Goal: Task Accomplishment & Management: Manage account settings

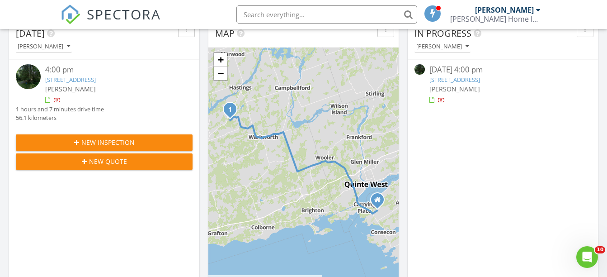
click at [96, 78] on link "[STREET_ADDRESS]" at bounding box center [70, 80] width 51 height 8
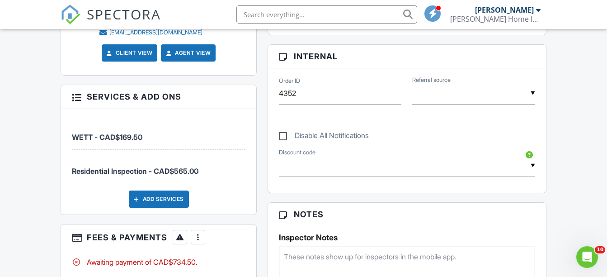
scroll to position [528, 0]
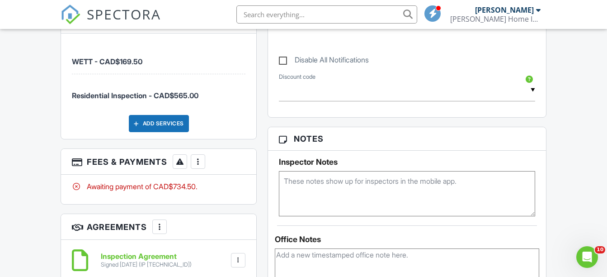
click at [200, 162] on div at bounding box center [198, 161] width 9 height 9
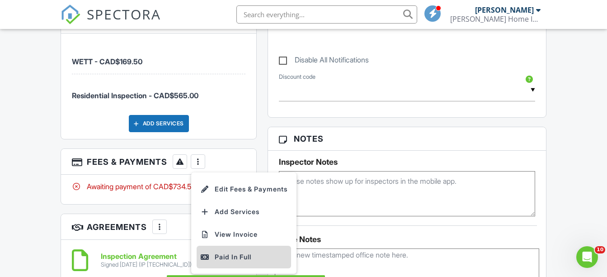
click at [236, 253] on div "Paid In Full" at bounding box center [243, 256] width 87 height 11
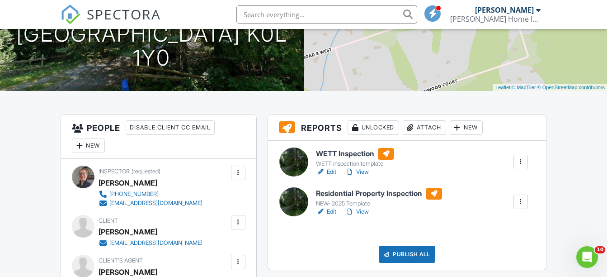
scroll to position [226, 0]
